Goal: Information Seeking & Learning: Learn about a topic

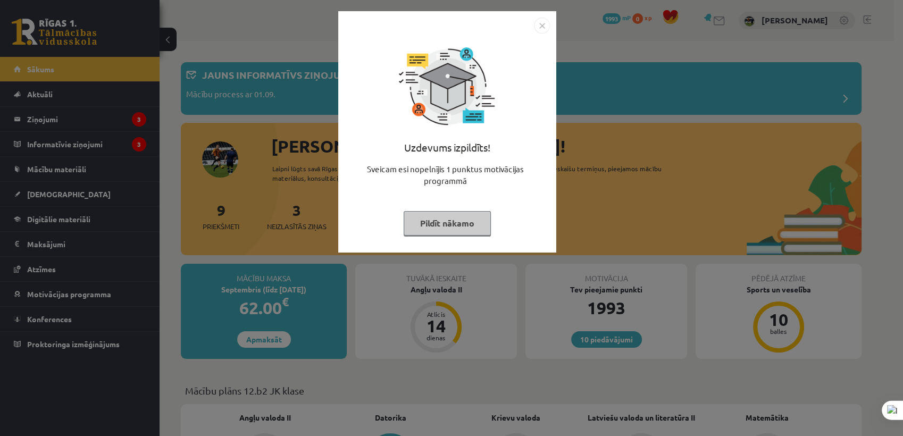
click at [450, 226] on button "Pildīt nākamo" at bounding box center [447, 223] width 87 height 24
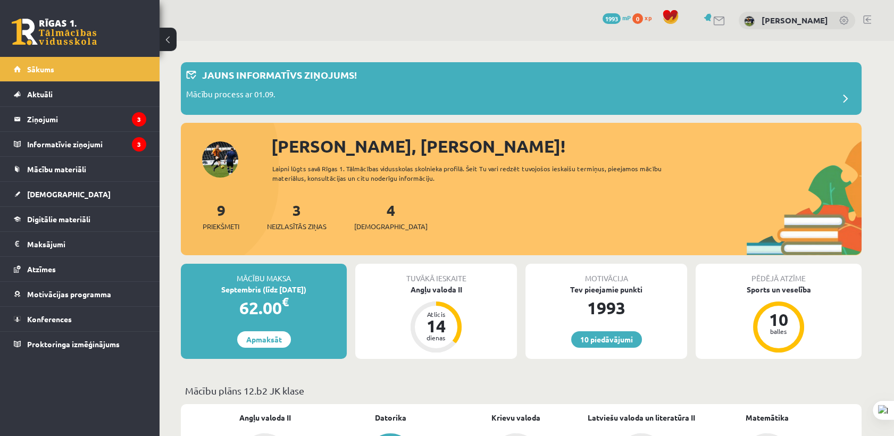
drag, startPoint x: 380, startPoint y: 213, endPoint x: 375, endPoint y: 220, distance: 9.1
click at [381, 213] on div "4 Ieskaites" at bounding box center [390, 215] width 73 height 33
click at [379, 221] on span "[DEMOGRAPHIC_DATA]" at bounding box center [390, 226] width 73 height 11
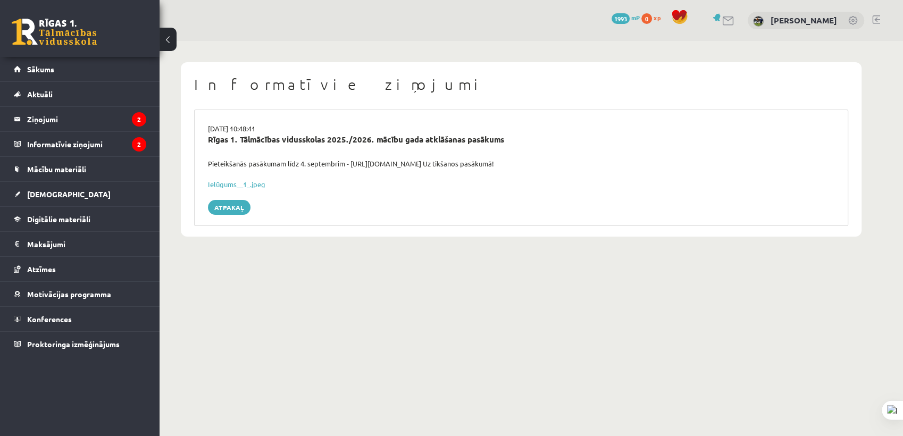
click at [290, 145] on div "Rīgas 1. Tālmācības vidusskolas 2025./2026. mācību gada atklāšanas pasākums" at bounding box center [521, 140] width 627 height 12
click at [127, 153] on legend "Informatīvie ziņojumi 2" at bounding box center [86, 144] width 119 height 24
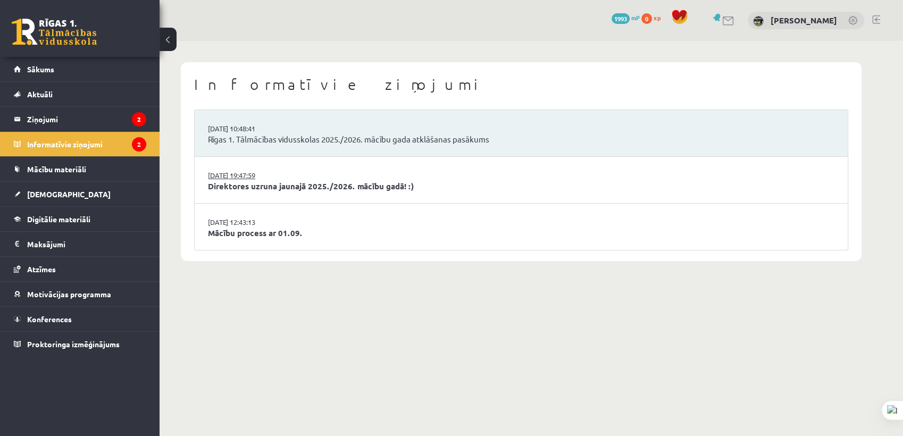
click at [248, 178] on link "[DATE] 19:47:59" at bounding box center [248, 175] width 80 height 11
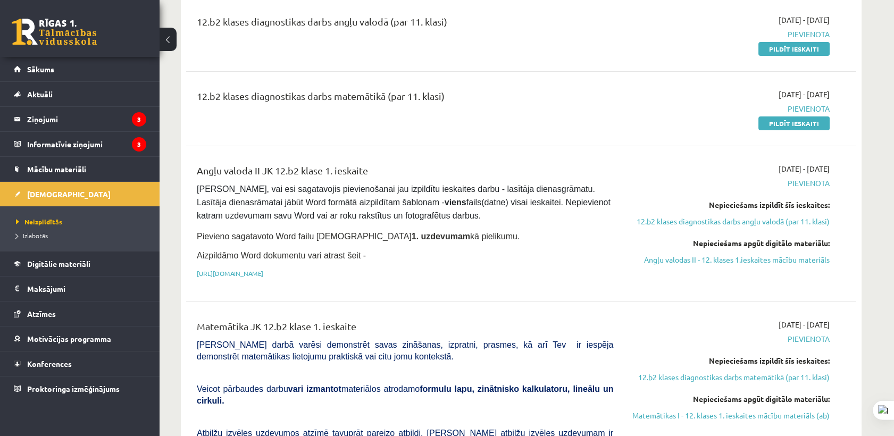
scroll to position [118, 0]
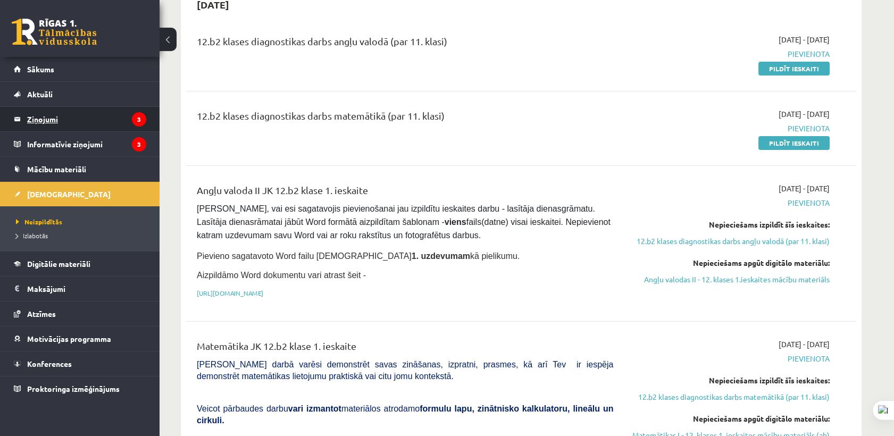
click at [107, 124] on legend "Ziņojumi 3" at bounding box center [86, 119] width 119 height 24
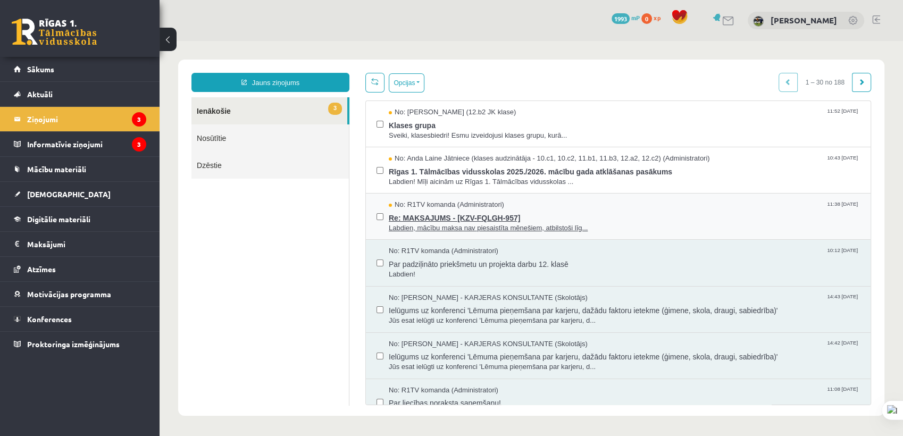
click at [550, 227] on span "Labdien, mācību maksa nav piesaistīta mēnešiem, atbilstoši līg..." at bounding box center [624, 228] width 471 height 10
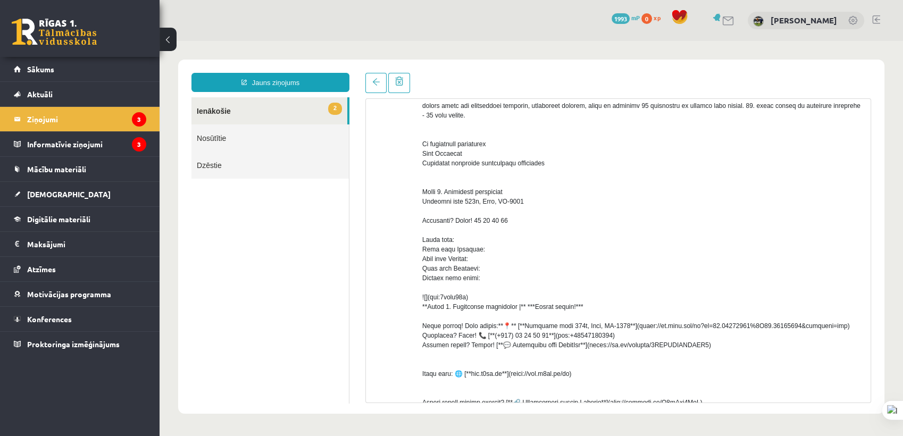
scroll to position [118, 0]
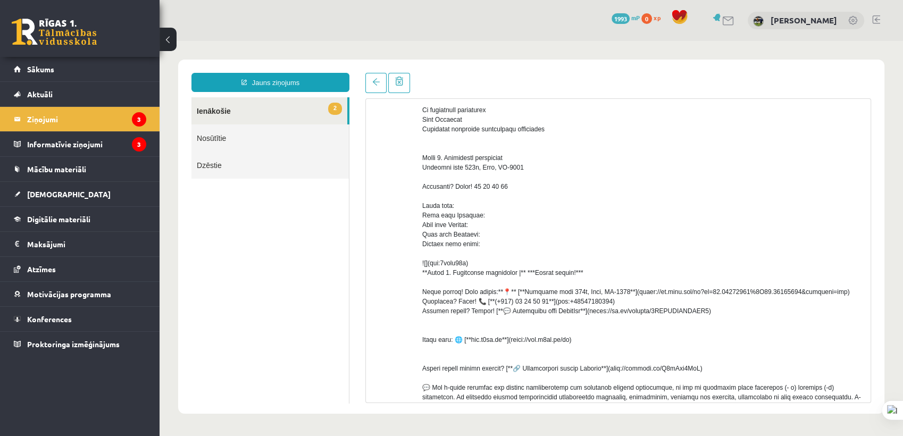
click at [264, 113] on link "2 Ienākošie" at bounding box center [270, 110] width 156 height 27
click at [109, 117] on legend "Ziņojumi 3" at bounding box center [86, 119] width 119 height 24
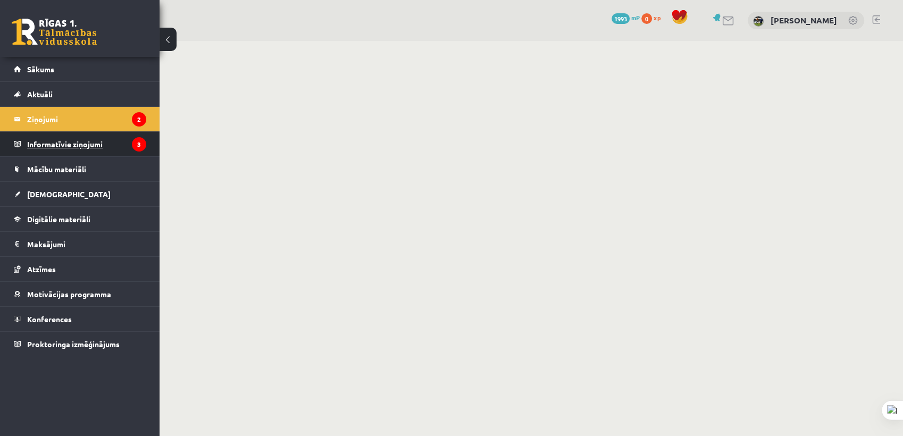
click at [127, 151] on legend "Informatīvie ziņojumi 3" at bounding box center [86, 144] width 119 height 24
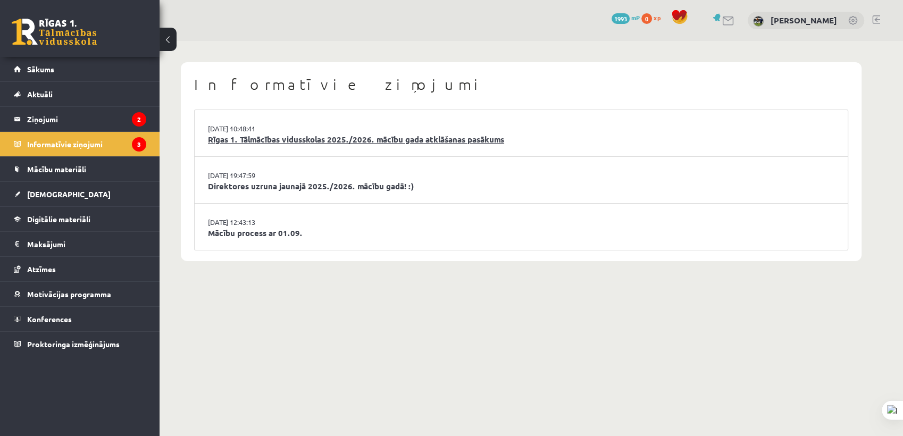
click at [290, 144] on link "Rīgas 1. Tālmācības vidusskolas 2025./2026. mācību gada atklāšanas pasākums" at bounding box center [521, 140] width 627 height 12
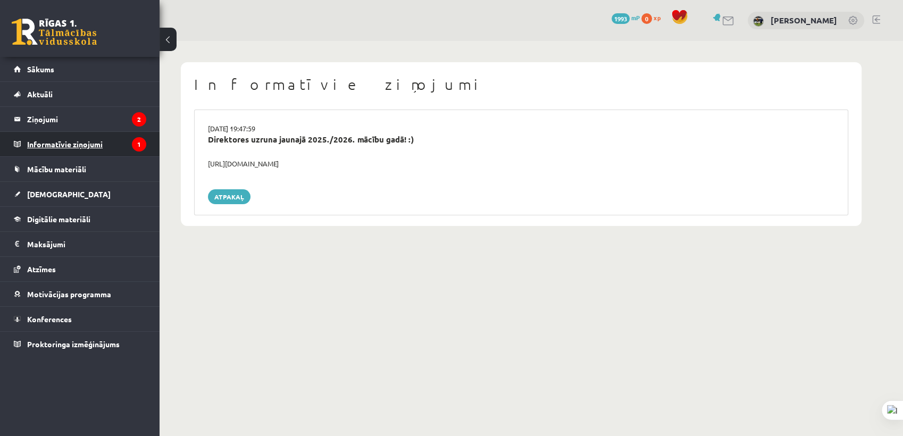
click at [123, 153] on legend "Informatīvie ziņojumi 1" at bounding box center [86, 144] width 119 height 24
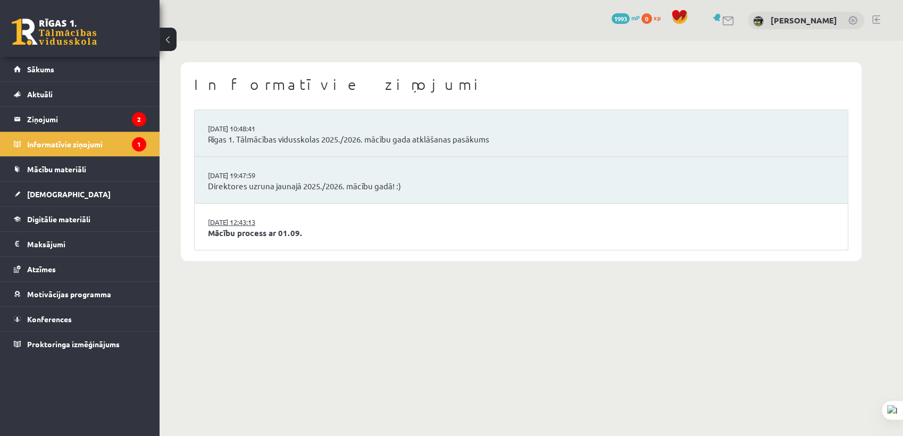
click at [267, 222] on link "[DATE] 12:43:13" at bounding box center [248, 222] width 80 height 11
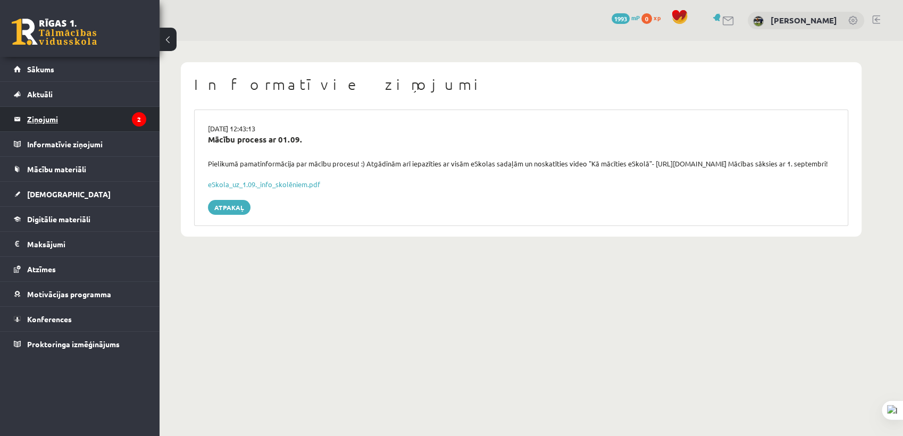
click at [117, 128] on legend "Ziņojumi 2" at bounding box center [86, 119] width 119 height 24
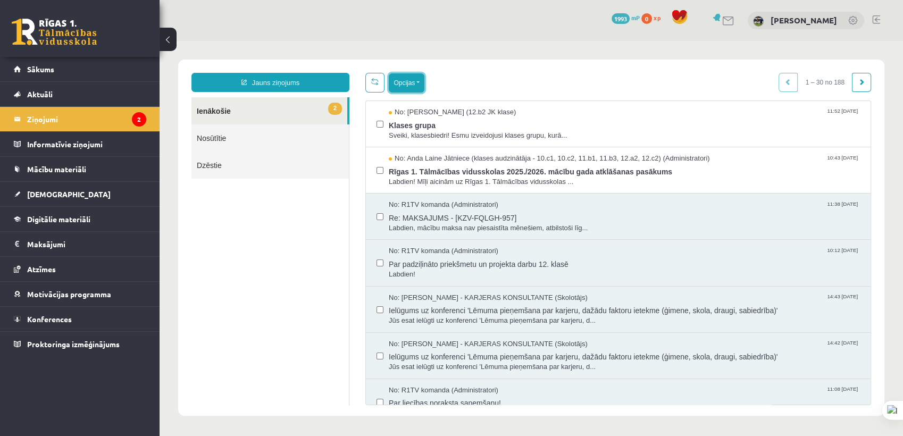
click at [408, 79] on button "Opcijas" at bounding box center [407, 82] width 36 height 19
click at [421, 136] on link "Atzīmēt visus kā lasītus" at bounding box center [472, 135] width 140 height 11
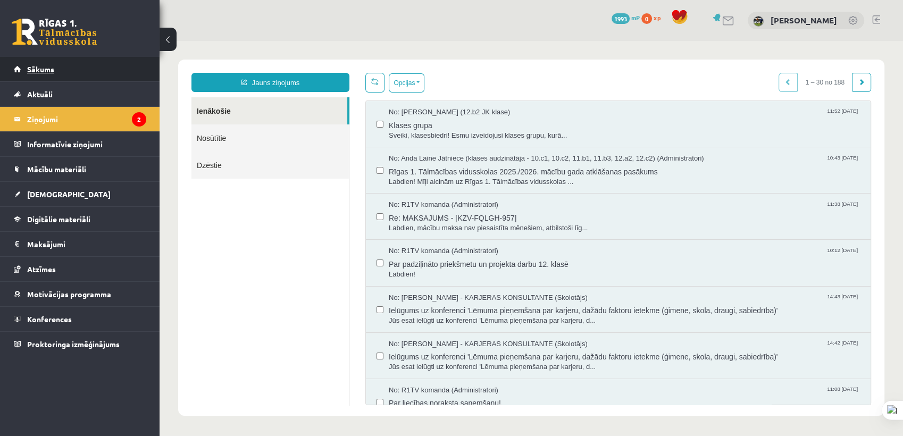
click at [85, 76] on link "Sākums" at bounding box center [80, 69] width 132 height 24
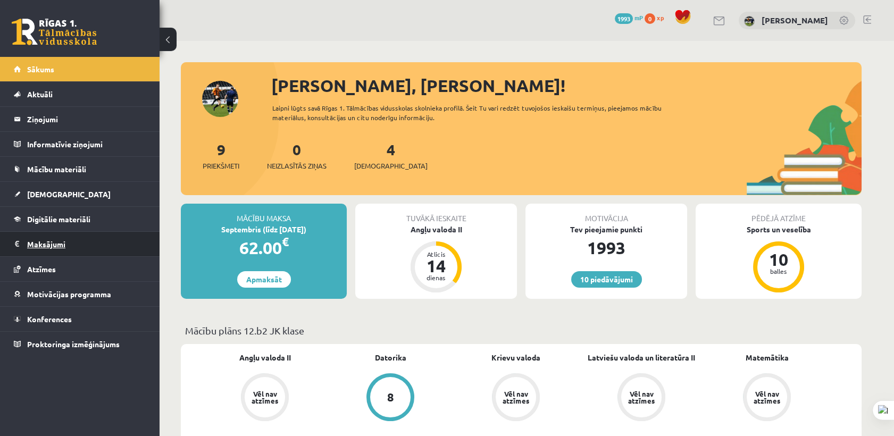
click at [82, 247] on legend "Maksājumi 0" at bounding box center [86, 244] width 119 height 24
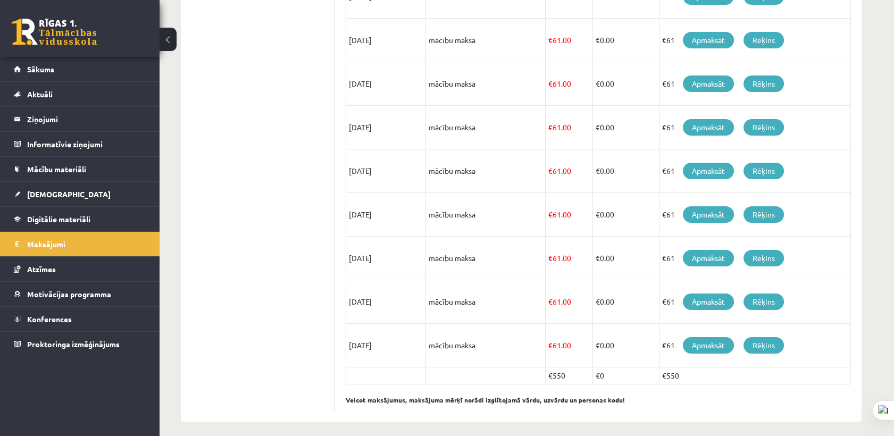
scroll to position [300, 0]
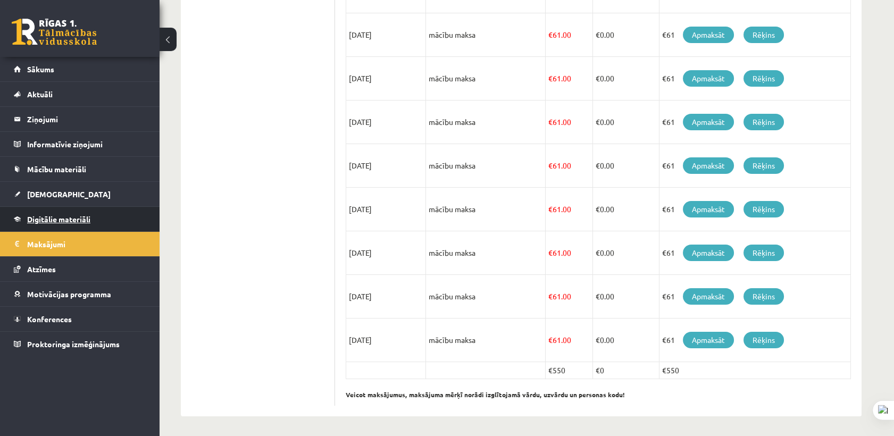
click at [53, 218] on span "Digitālie materiāli" at bounding box center [58, 219] width 63 height 10
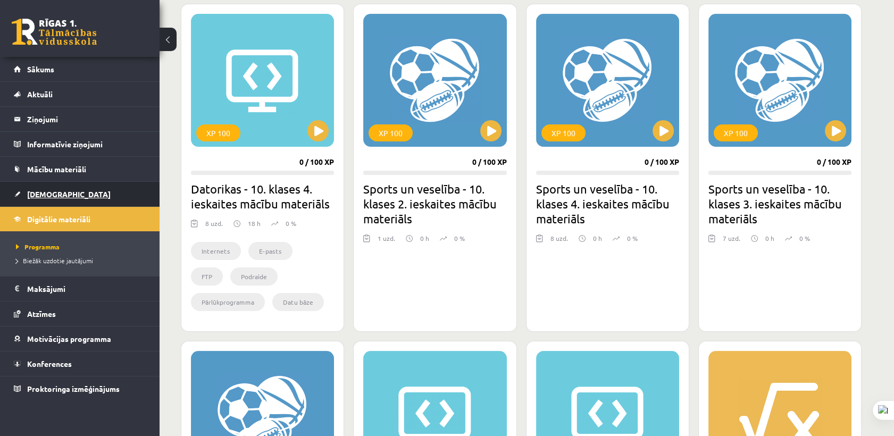
click at [61, 200] on link "[DEMOGRAPHIC_DATA]" at bounding box center [80, 194] width 132 height 24
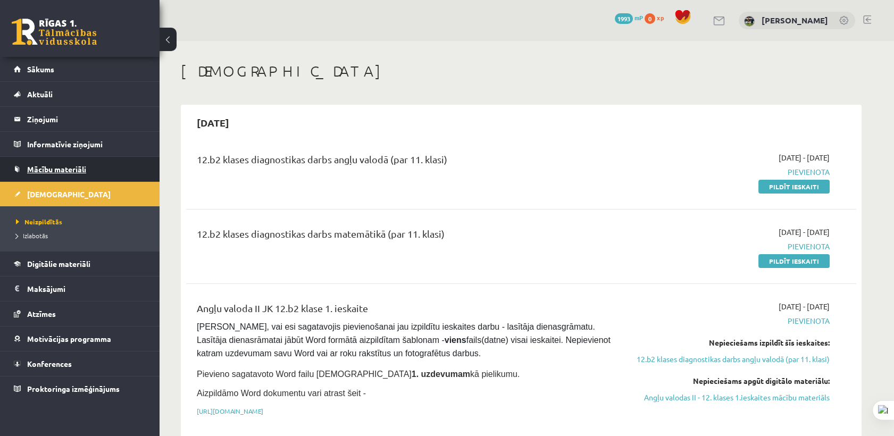
click at [64, 164] on span "Mācību materiāli" at bounding box center [56, 169] width 59 height 10
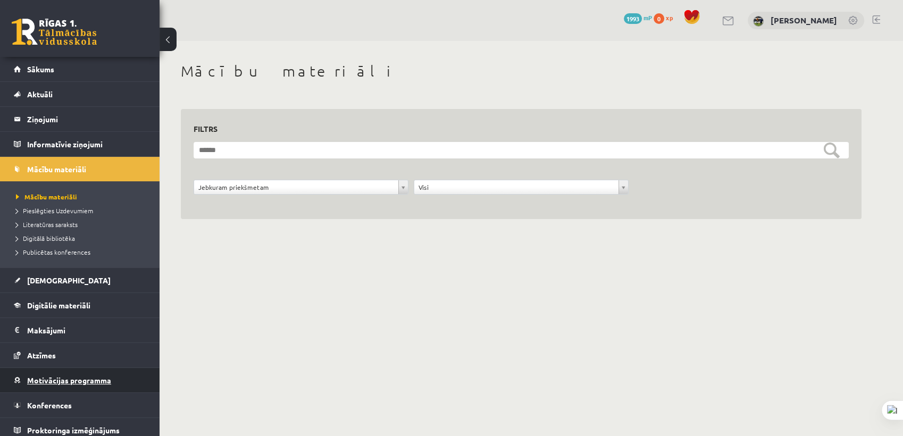
click at [58, 376] on span "Motivācijas programma" at bounding box center [69, 381] width 84 height 10
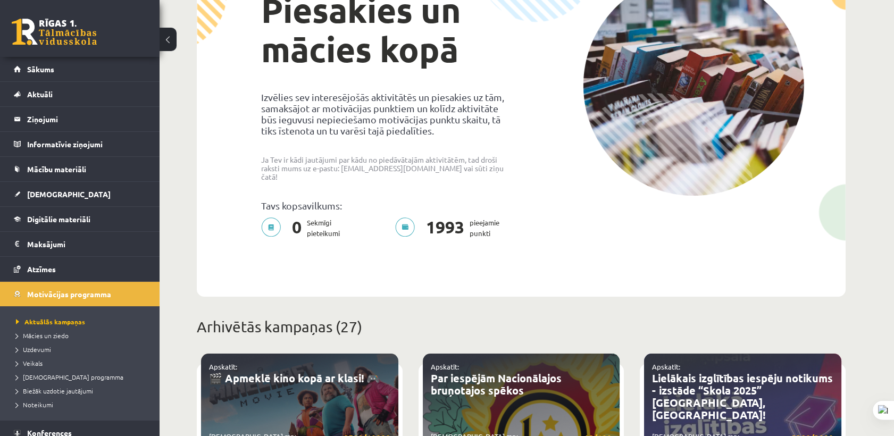
scroll to position [236, 0]
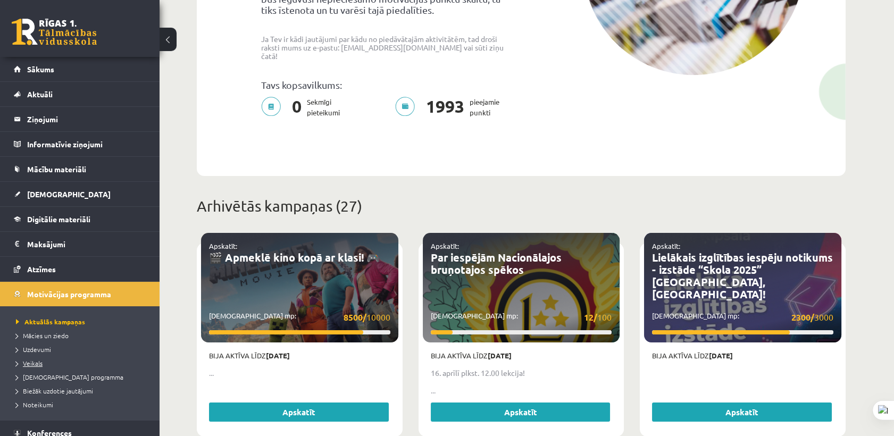
click at [38, 360] on span "Veikals" at bounding box center [29, 363] width 27 height 9
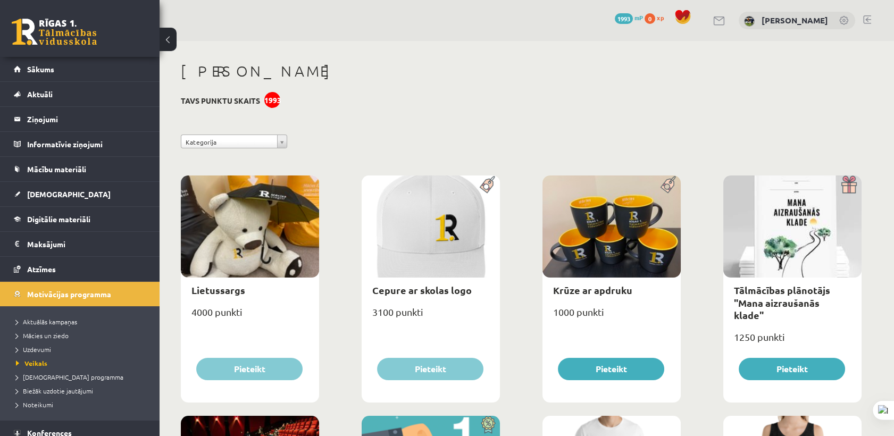
click at [60, 36] on link at bounding box center [54, 32] width 85 height 27
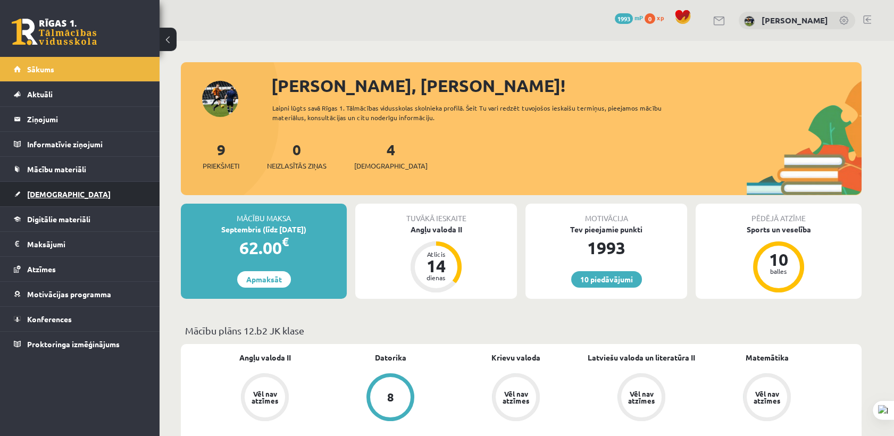
click at [61, 190] on link "[DEMOGRAPHIC_DATA]" at bounding box center [80, 194] width 132 height 24
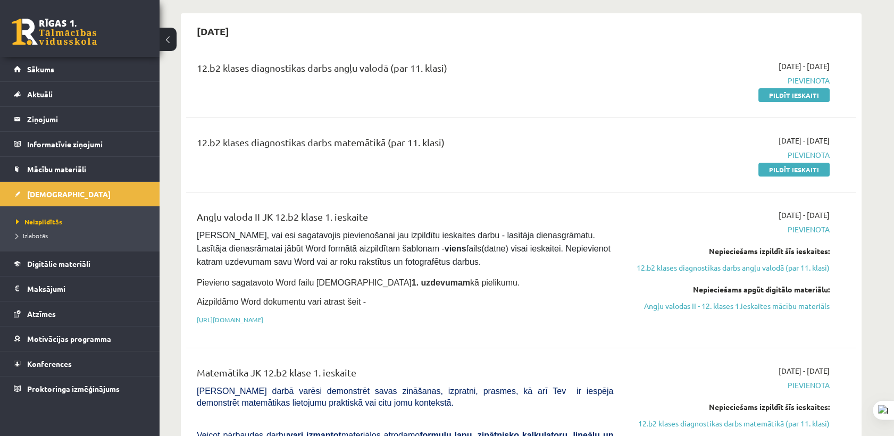
scroll to position [118, 0]
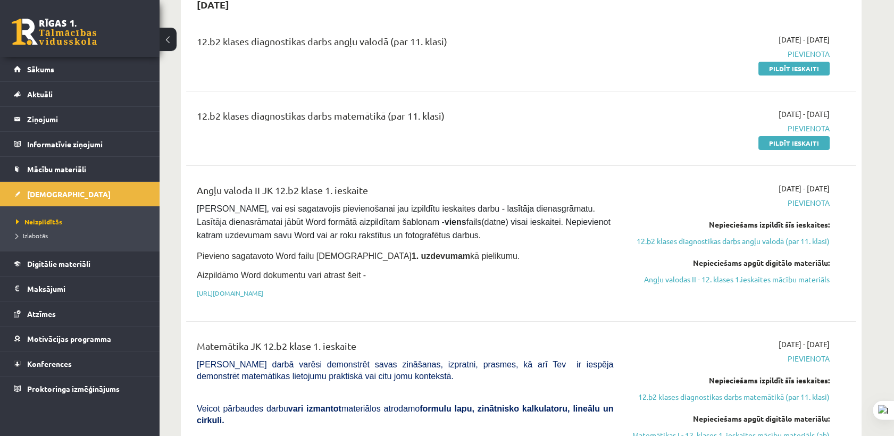
click at [293, 161] on div "12.b2 klases diagnostikas darbs angļu valodā (par 11. klasi) [DATE] - [DATE] [G…" at bounding box center [521, 372] width 670 height 699
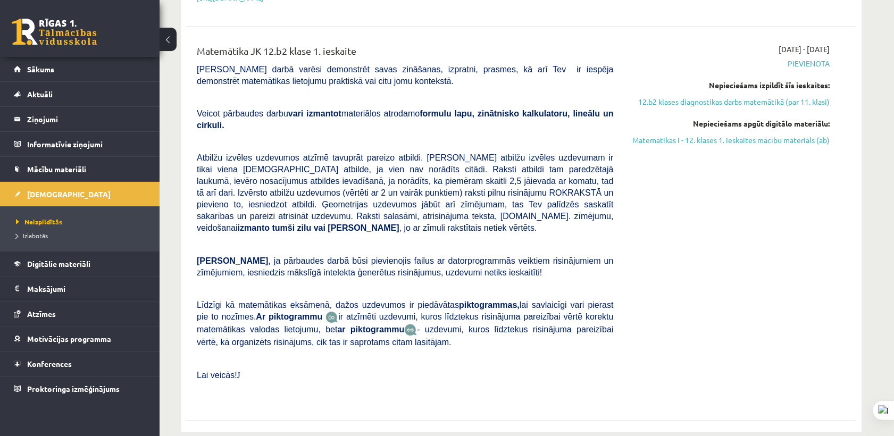
scroll to position [0, 0]
